Goal: Check status: Check status

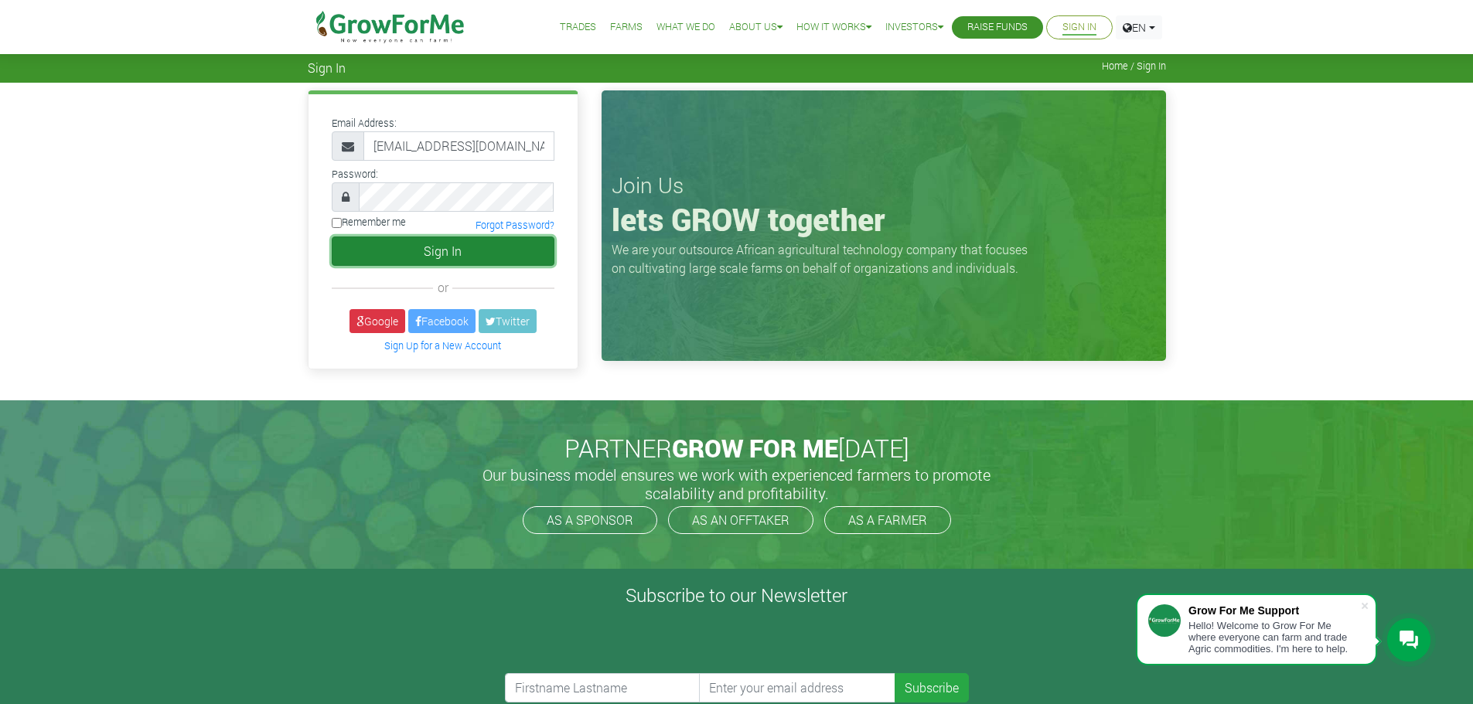
click at [451, 255] on button "Sign In" at bounding box center [443, 251] width 223 height 29
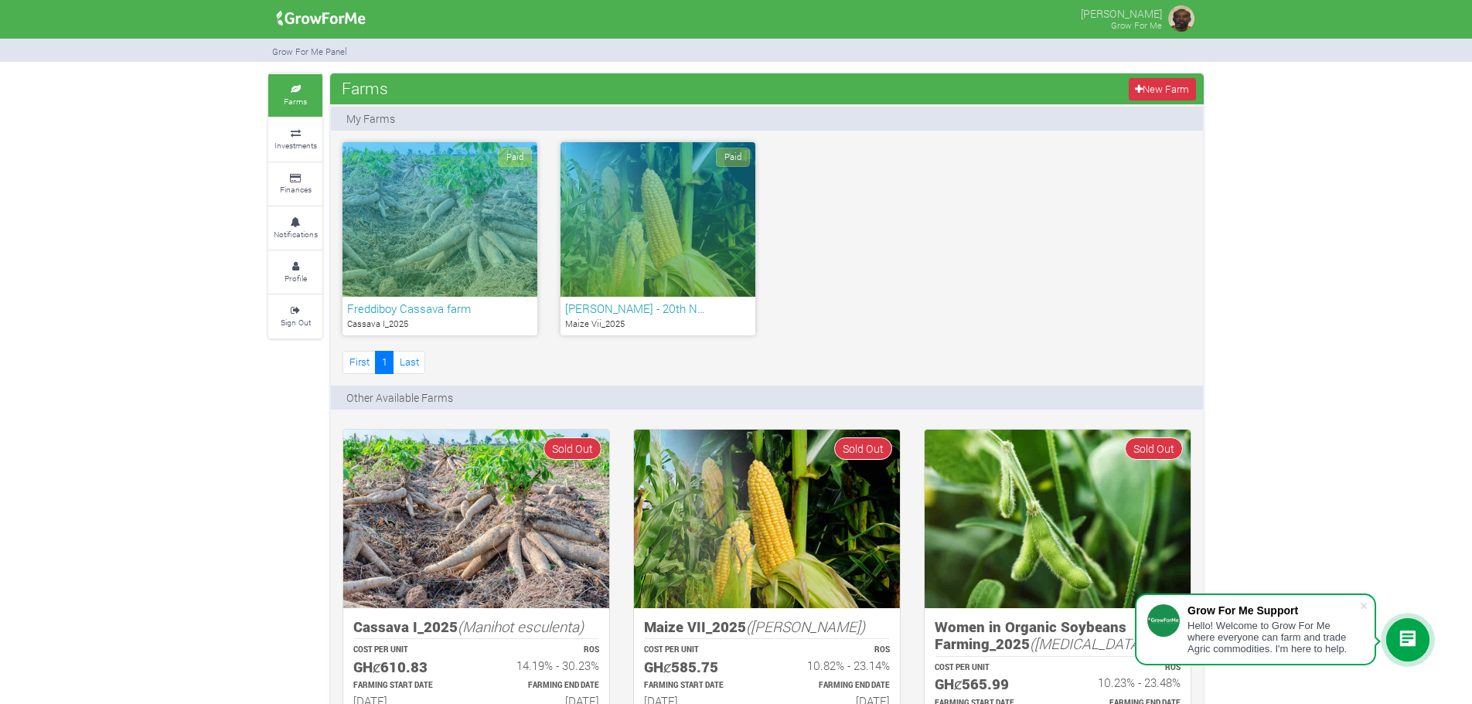
click at [444, 196] on div "Paid" at bounding box center [439, 219] width 195 height 155
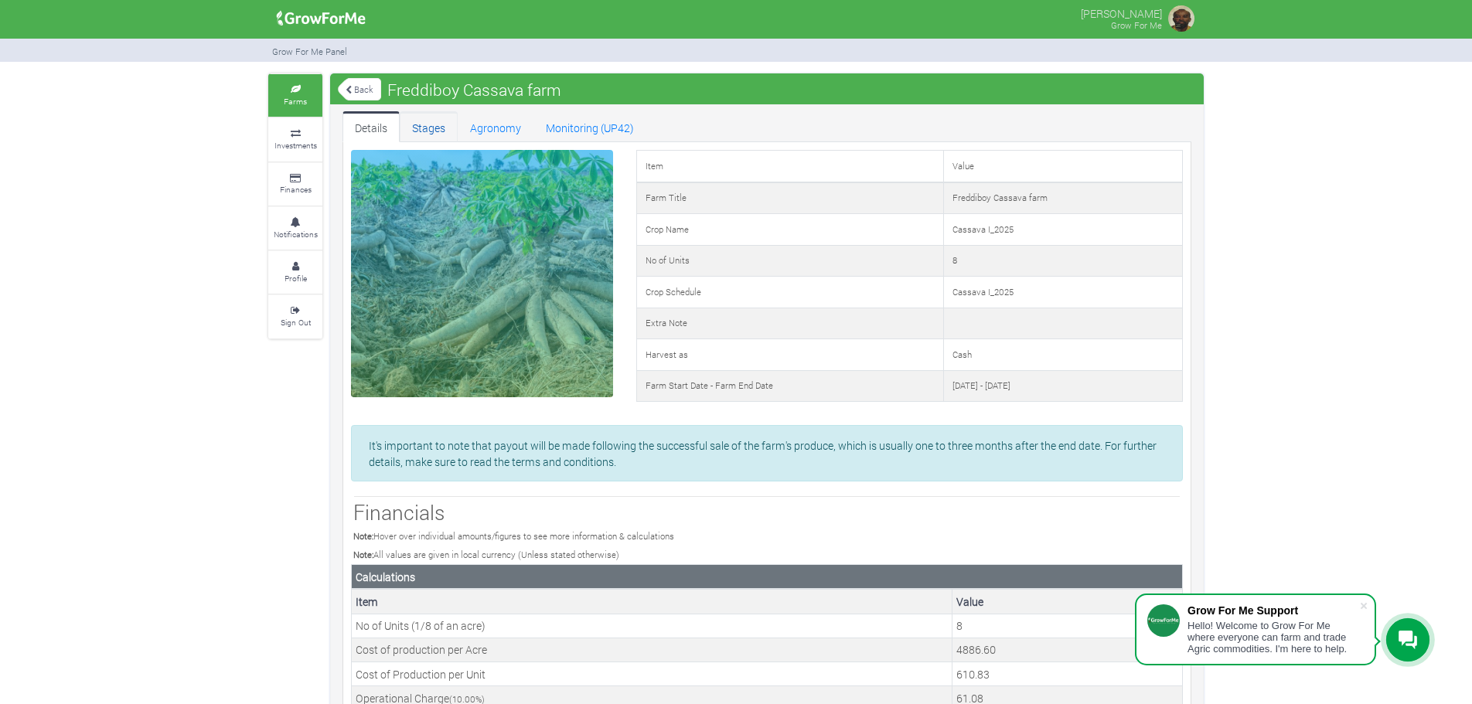
click at [421, 121] on link "Stages" at bounding box center [429, 126] width 58 height 31
